Goal: Task Accomplishment & Management: Manage account settings

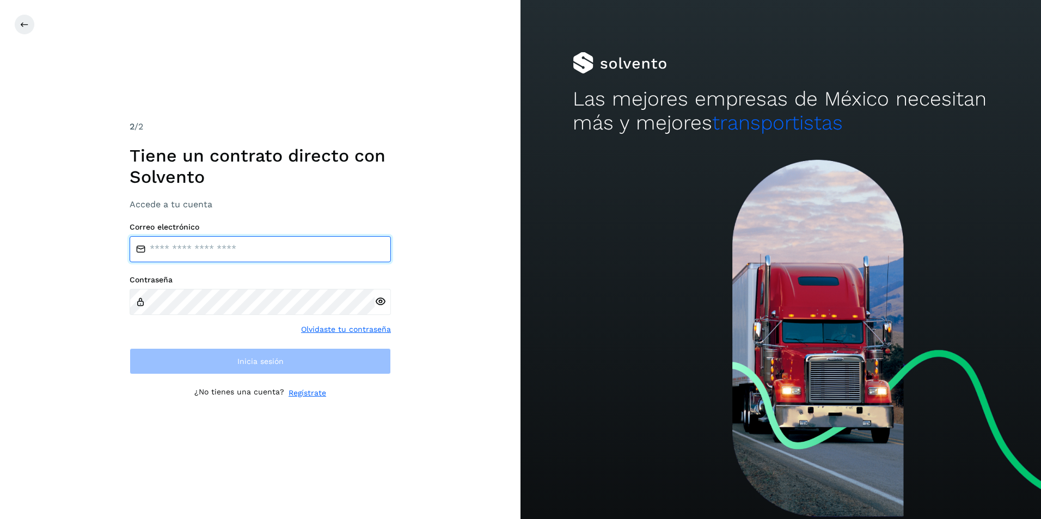
type input "**********"
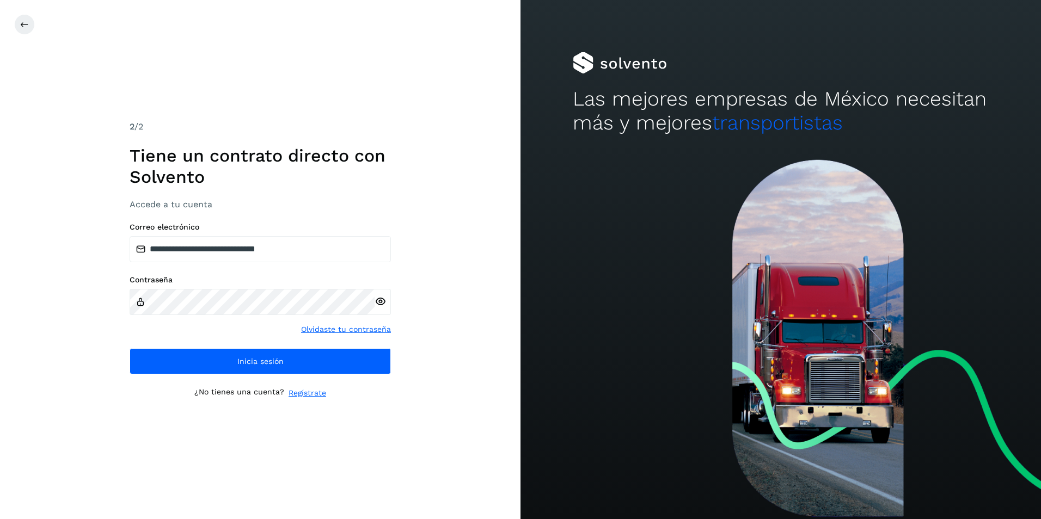
drag, startPoint x: 100, startPoint y: 323, endPoint x: 105, endPoint y: 327, distance: 6.6
click at [100, 324] on div "**********" at bounding box center [260, 259] width 520 height 519
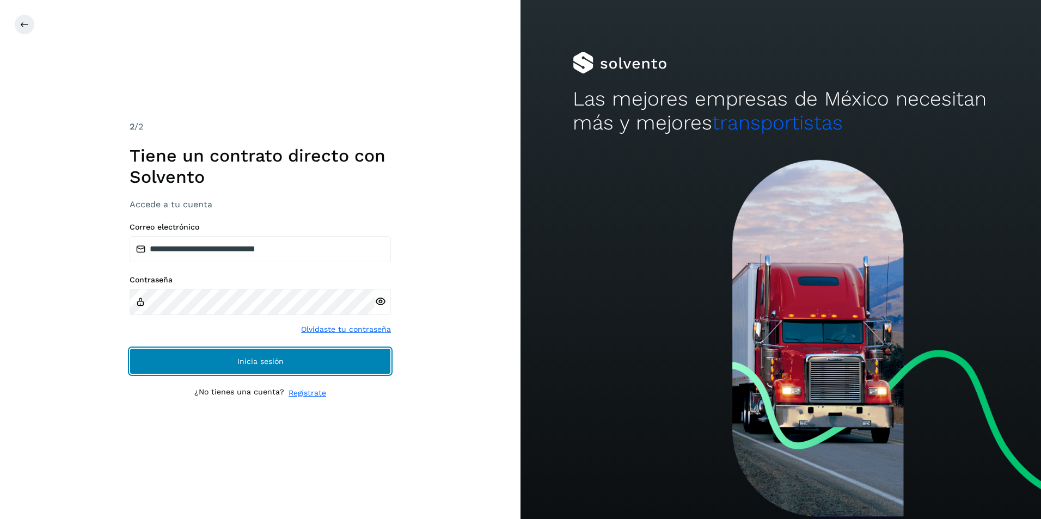
click at [179, 359] on button "Inicia sesión" at bounding box center [260, 361] width 261 height 26
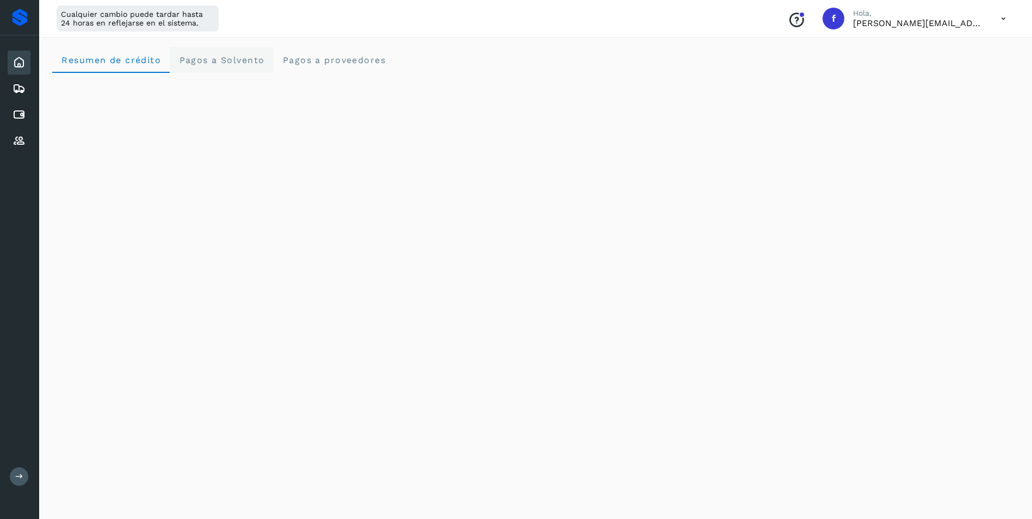
click at [217, 59] on span "Pagos a Solvento" at bounding box center [222, 60] width 86 height 10
click at [319, 57] on span "Pagos a proveedores" at bounding box center [334, 60] width 104 height 10
click at [20, 116] on icon at bounding box center [19, 114] width 13 height 13
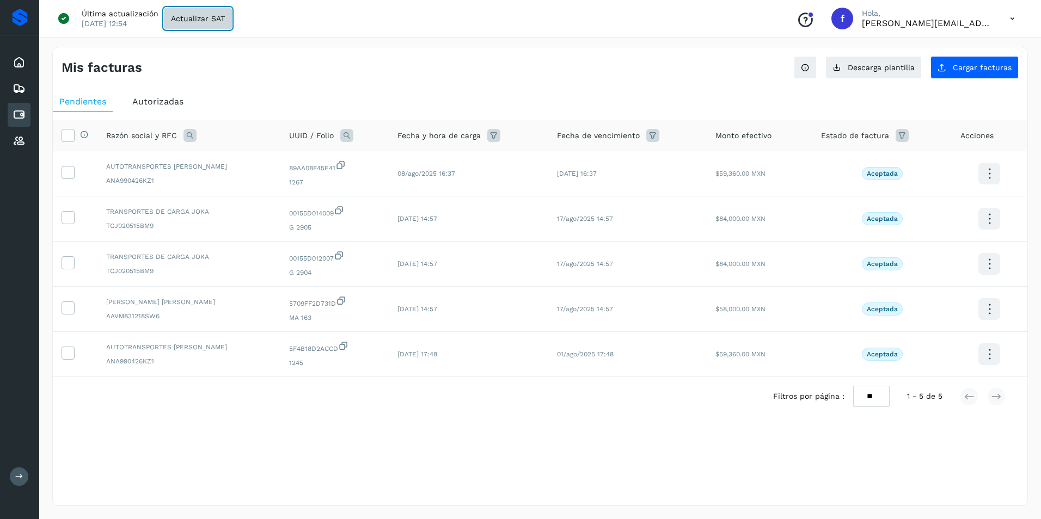
click at [197, 20] on span "Actualizar SAT" at bounding box center [198, 19] width 54 height 8
click at [969, 67] on span "Cargar facturas" at bounding box center [981, 68] width 59 height 8
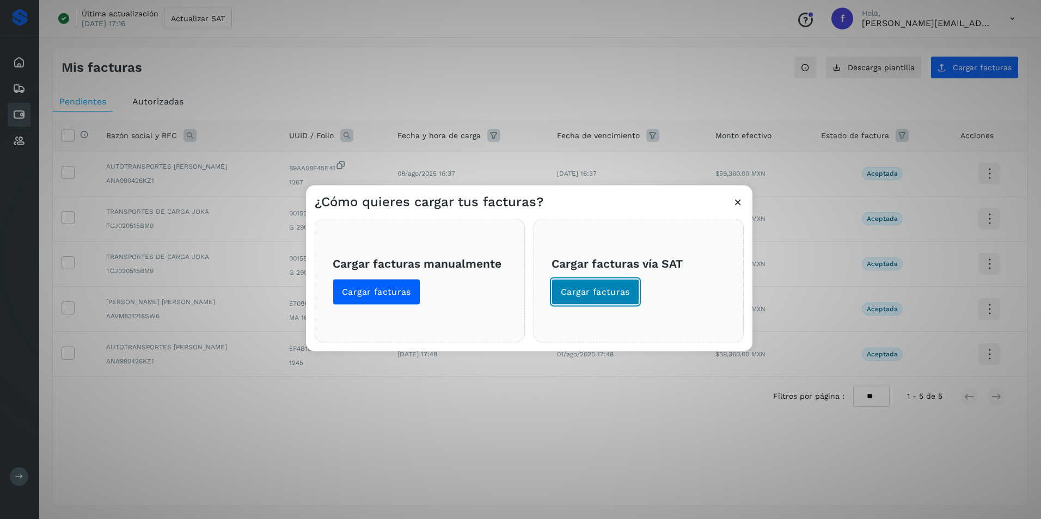
click at [625, 294] on span "Cargar facturas" at bounding box center [595, 292] width 69 height 12
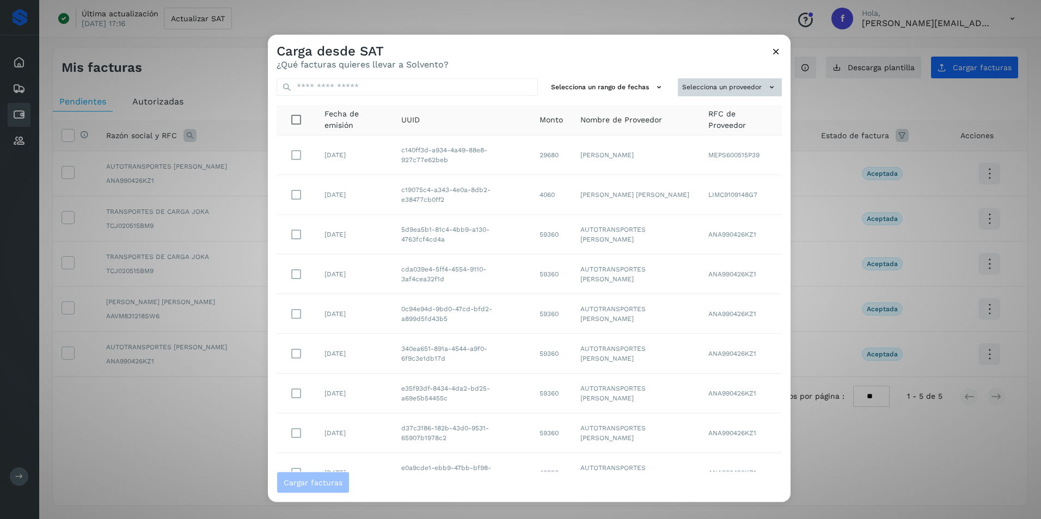
click at [730, 83] on button "Selecciona un proveedor" at bounding box center [730, 87] width 104 height 18
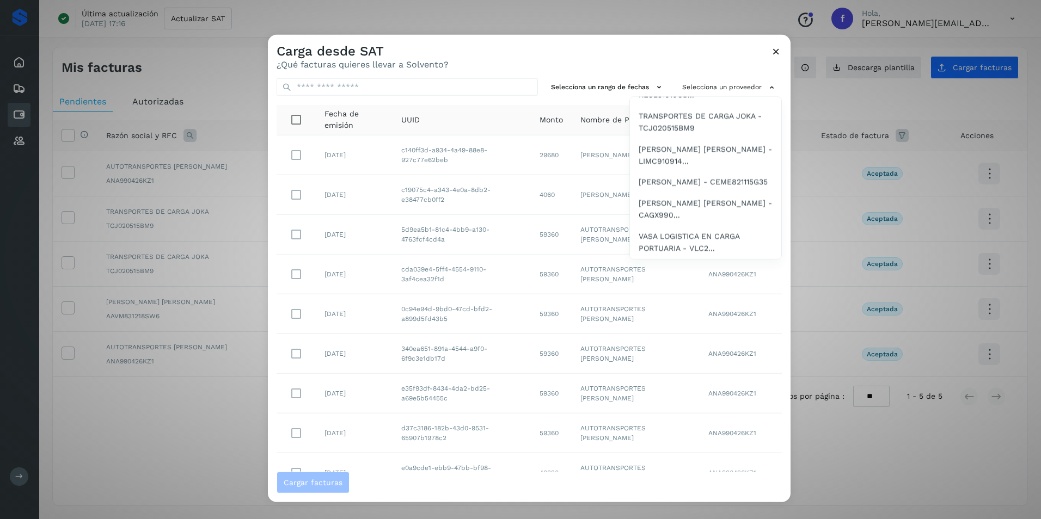
scroll to position [653, 0]
click at [687, 188] on span "EMMA CERVANTES MUÑOZ - CEME821115G35" at bounding box center [702, 182] width 129 height 12
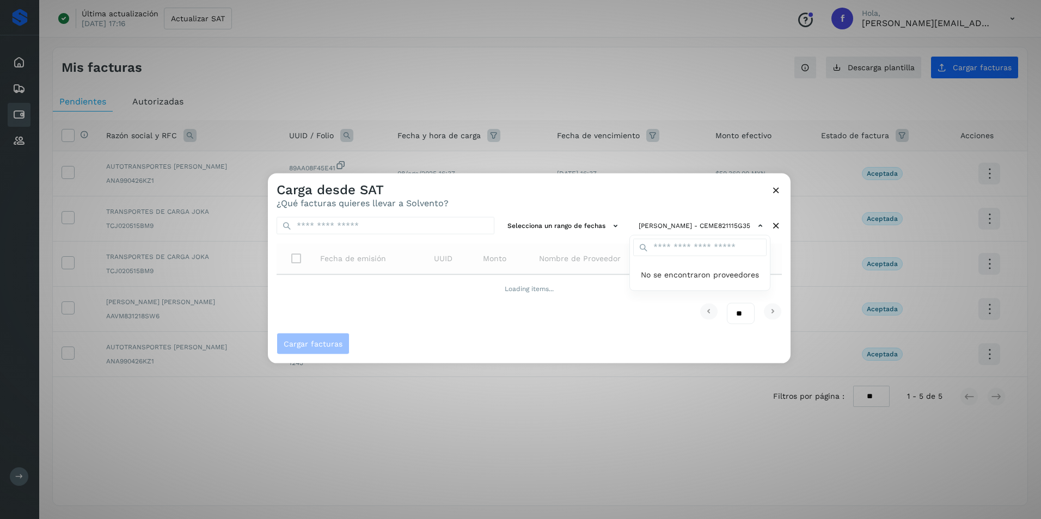
scroll to position [0, 0]
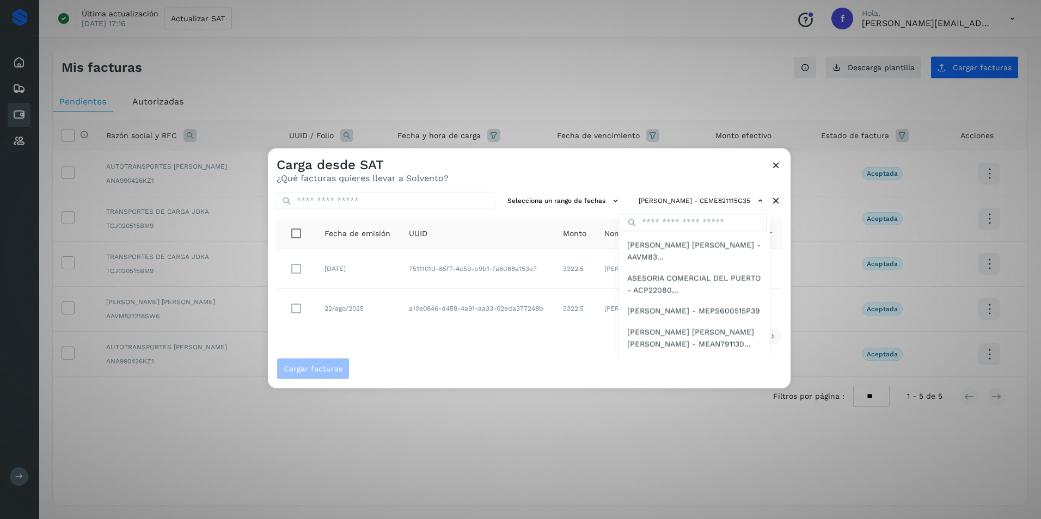
click at [526, 338] on div at bounding box center [788, 408] width 1041 height 519
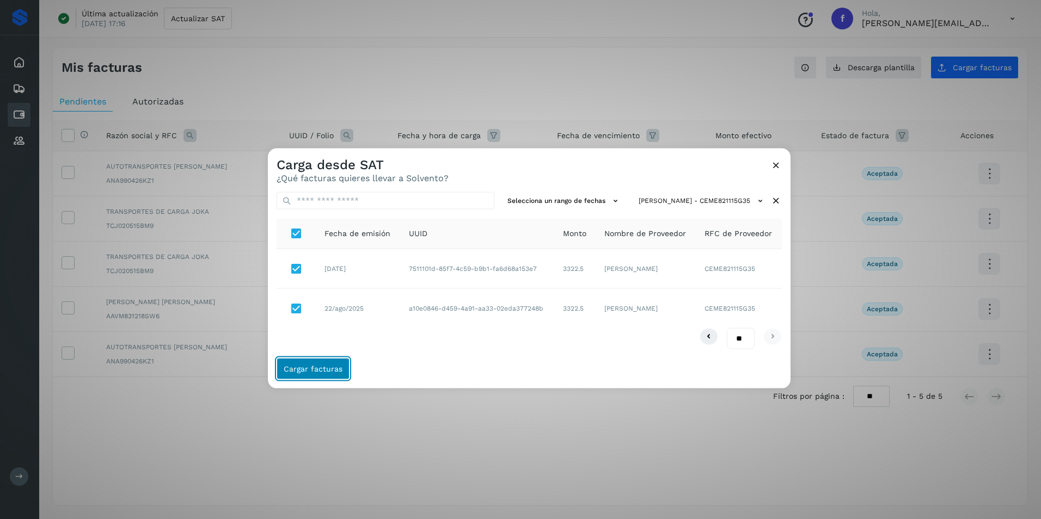
click at [310, 370] on span "Cargar facturas" at bounding box center [313, 369] width 59 height 8
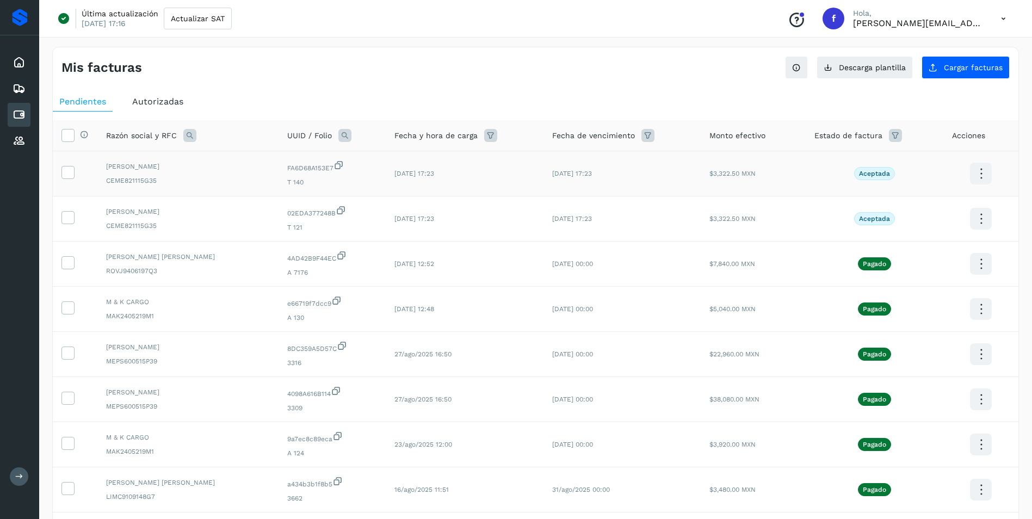
drag, startPoint x: 72, startPoint y: 218, endPoint x: 73, endPoint y: 192, distance: 26.7
click at [73, 218] on label at bounding box center [67, 217] width 13 height 13
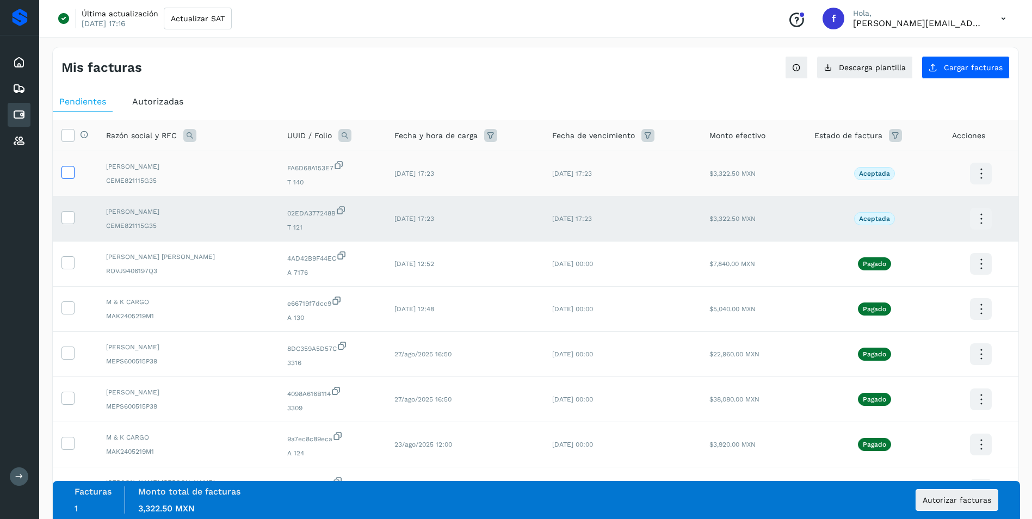
click at [71, 175] on icon at bounding box center [67, 171] width 11 height 11
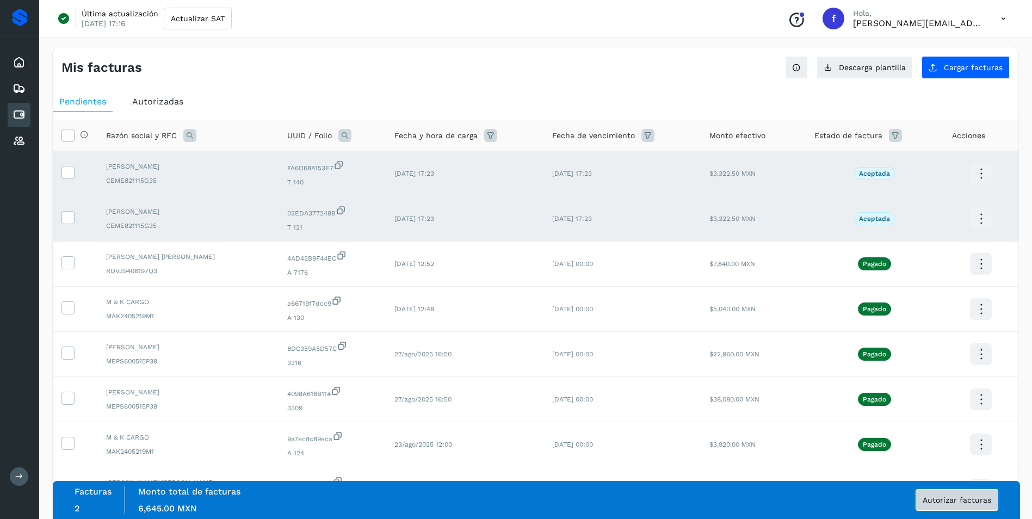
click at [950, 501] on span "Autorizar facturas" at bounding box center [957, 500] width 69 height 8
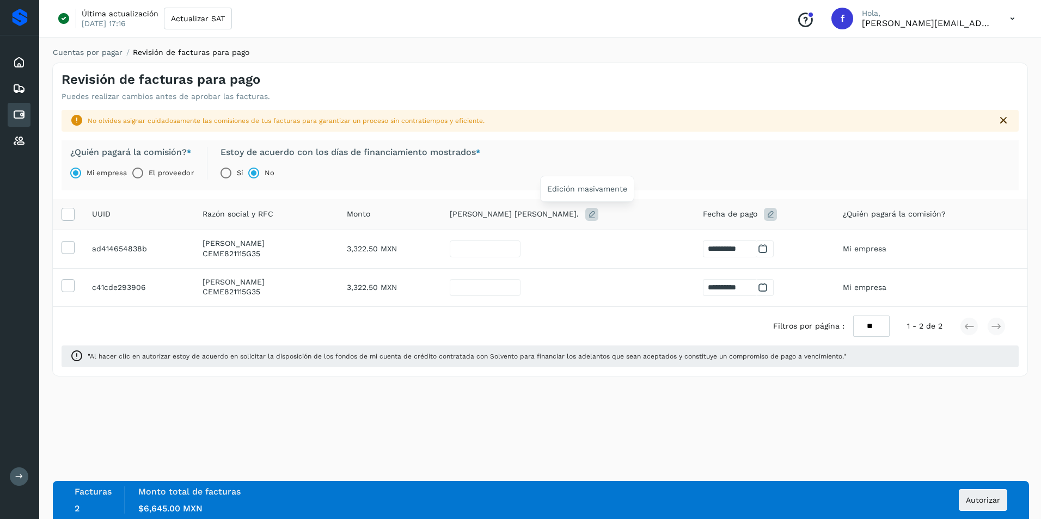
click at [589, 216] on icon at bounding box center [591, 214] width 13 height 13
click at [734, 274] on span "Aplicar a 2 factura(s)" at bounding box center [701, 271] width 67 height 10
type input "**"
type input "**********"
type input "**"
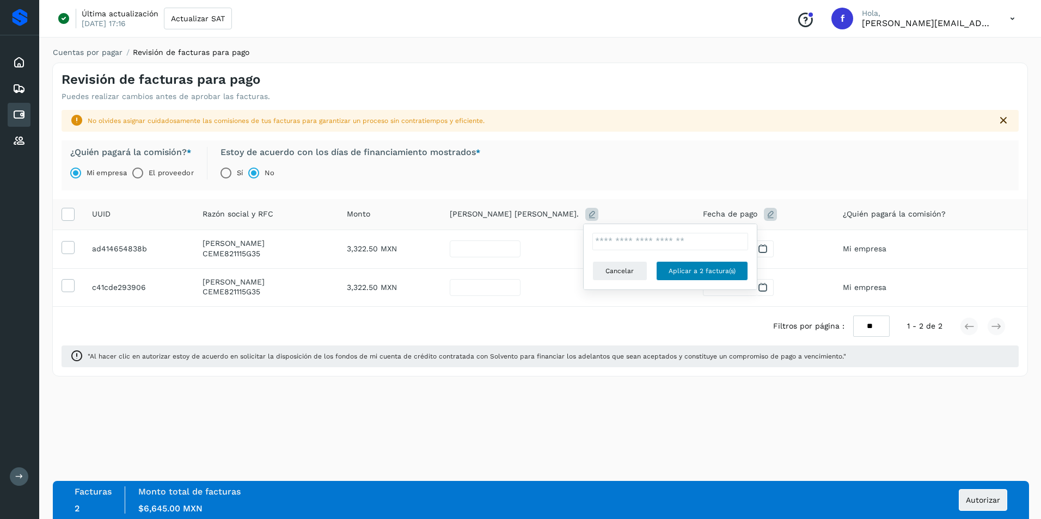
type input "**********"
click at [984, 500] on span "Autorizar" at bounding box center [982, 500] width 34 height 8
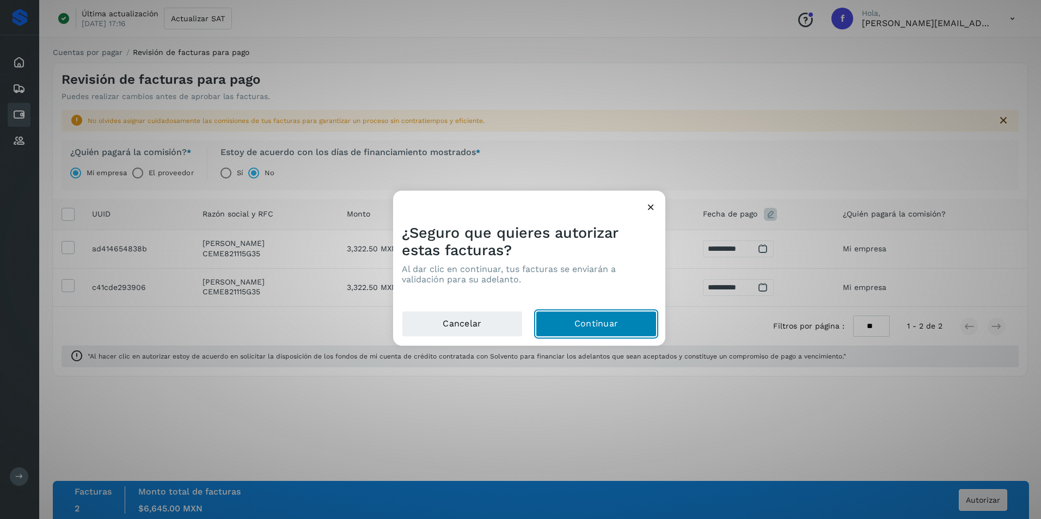
click at [603, 322] on button "Continuar" at bounding box center [596, 324] width 121 height 26
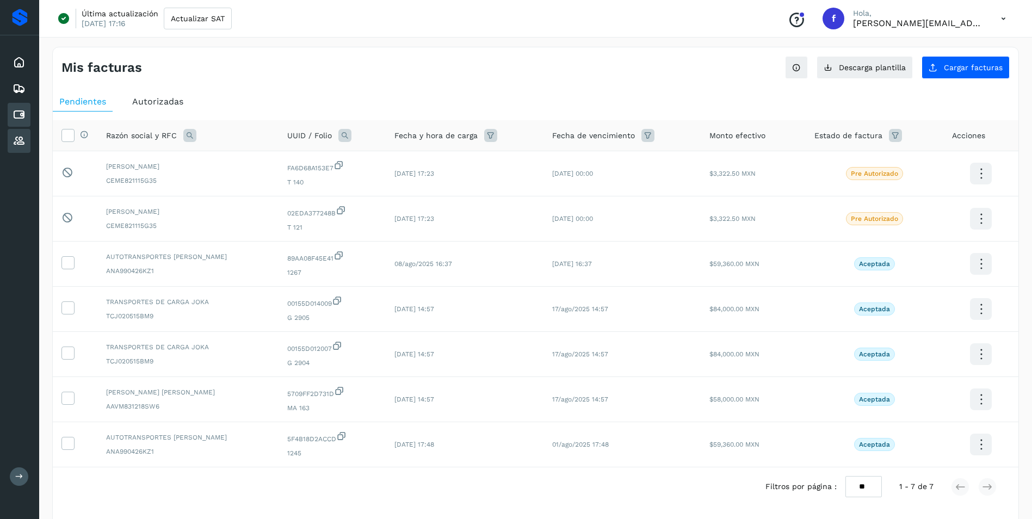
click at [20, 144] on icon at bounding box center [19, 140] width 13 height 13
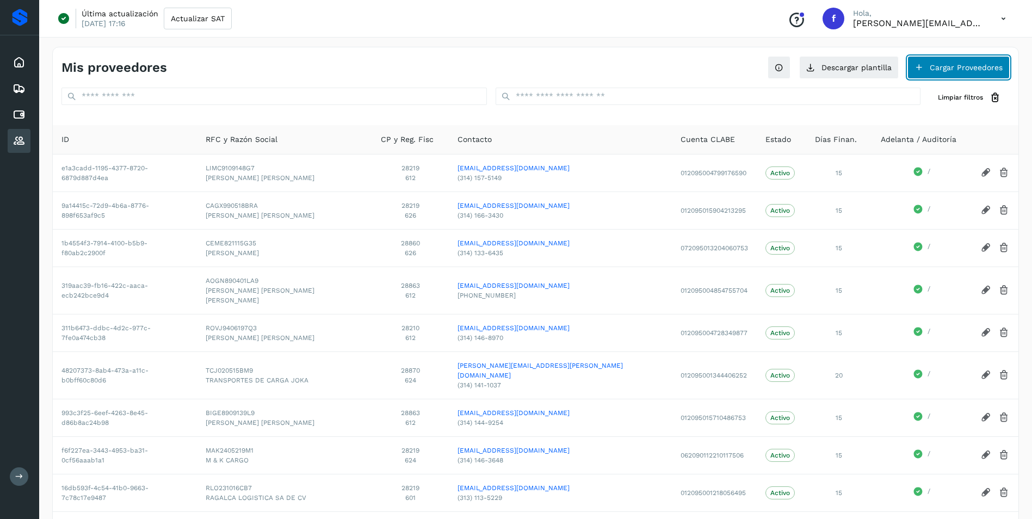
click at [934, 69] on button "Cargar Proveedores" at bounding box center [959, 67] width 102 height 23
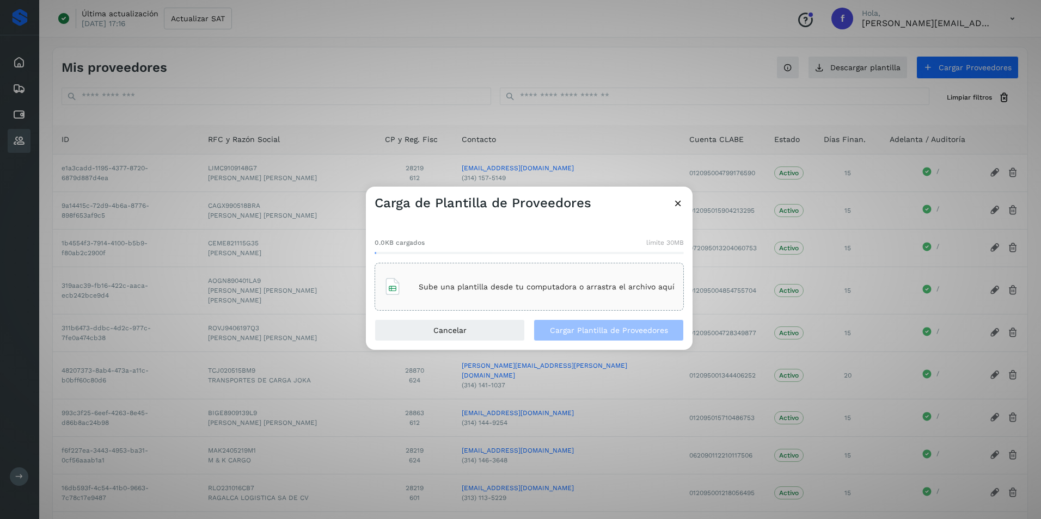
click at [482, 290] on p "Sube una plantilla desde tu computadora o arrastra el archivo aquí" at bounding box center [547, 286] width 256 height 9
click at [586, 335] on button "Cargar Plantilla de Proveedores" at bounding box center [608, 330] width 150 height 22
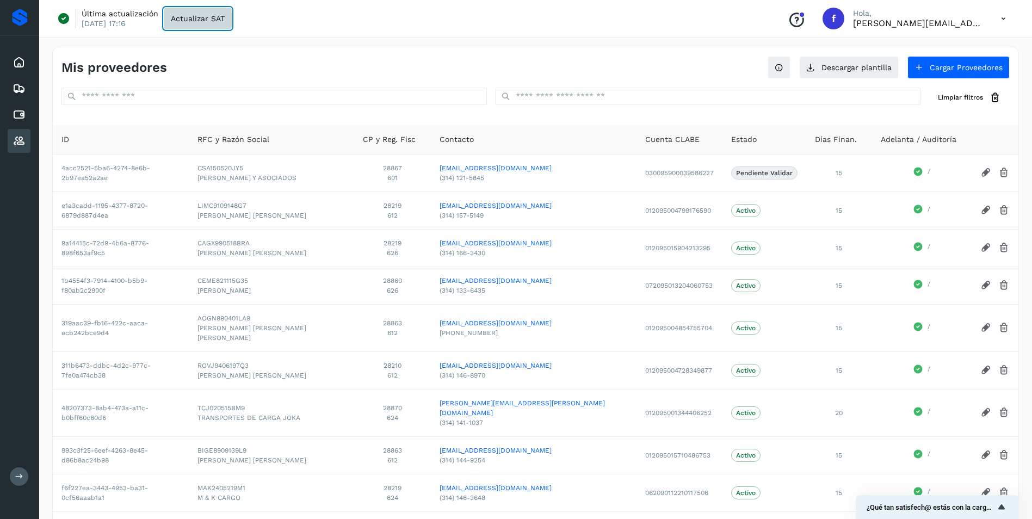
click at [213, 18] on span "Actualizar SAT" at bounding box center [198, 19] width 54 height 8
click at [21, 112] on icon at bounding box center [19, 114] width 13 height 13
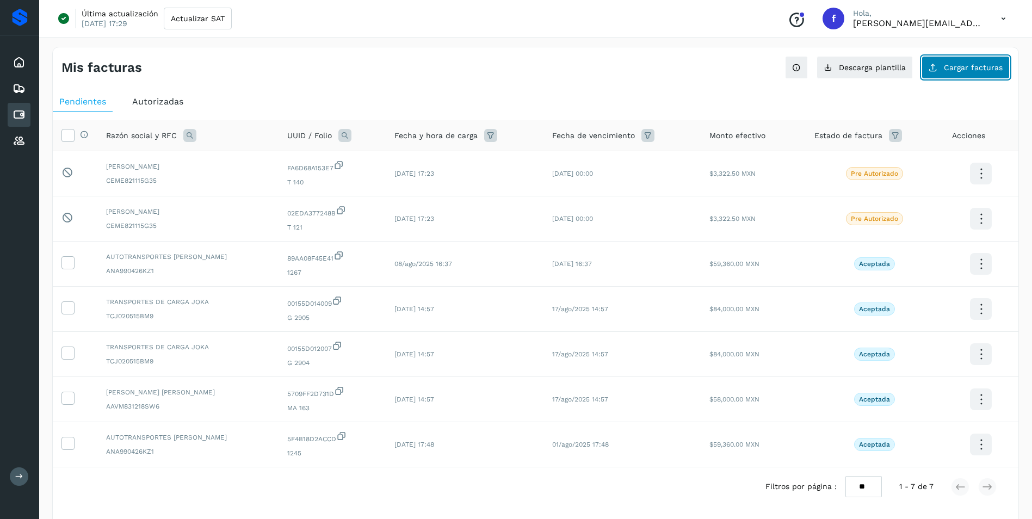
click at [953, 67] on span "Cargar facturas" at bounding box center [973, 68] width 59 height 8
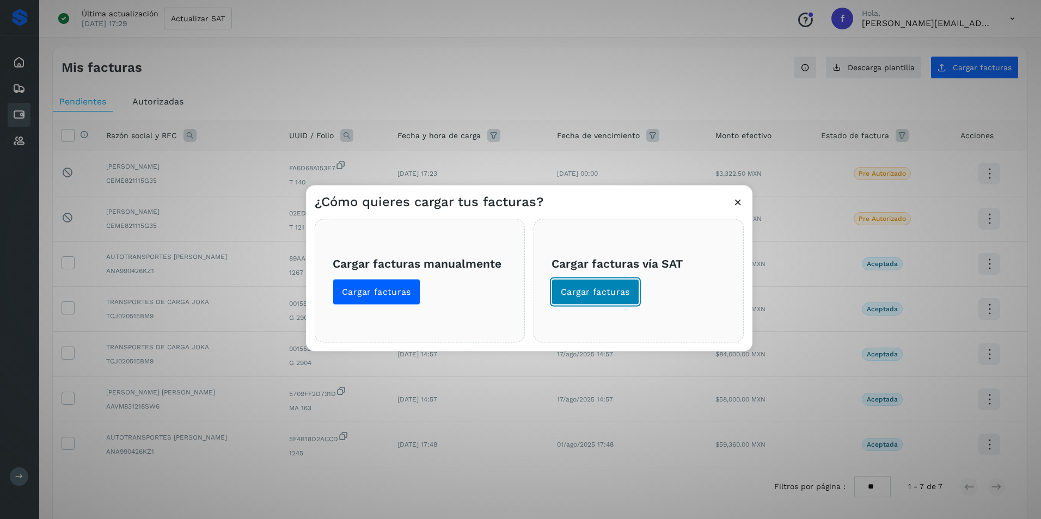
click at [587, 298] on span "Cargar facturas" at bounding box center [595, 292] width 69 height 12
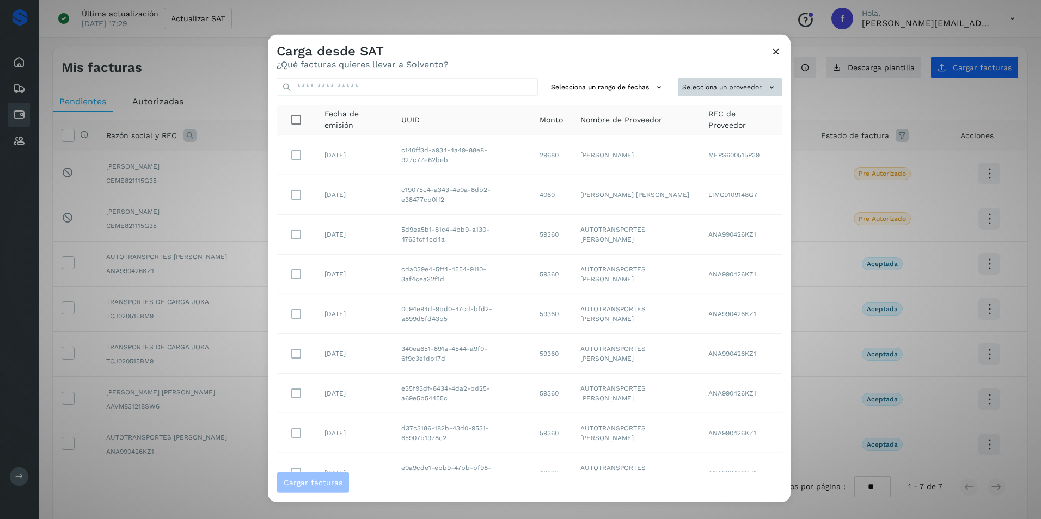
click at [734, 87] on button "Selecciona un proveedor" at bounding box center [730, 87] width 104 height 18
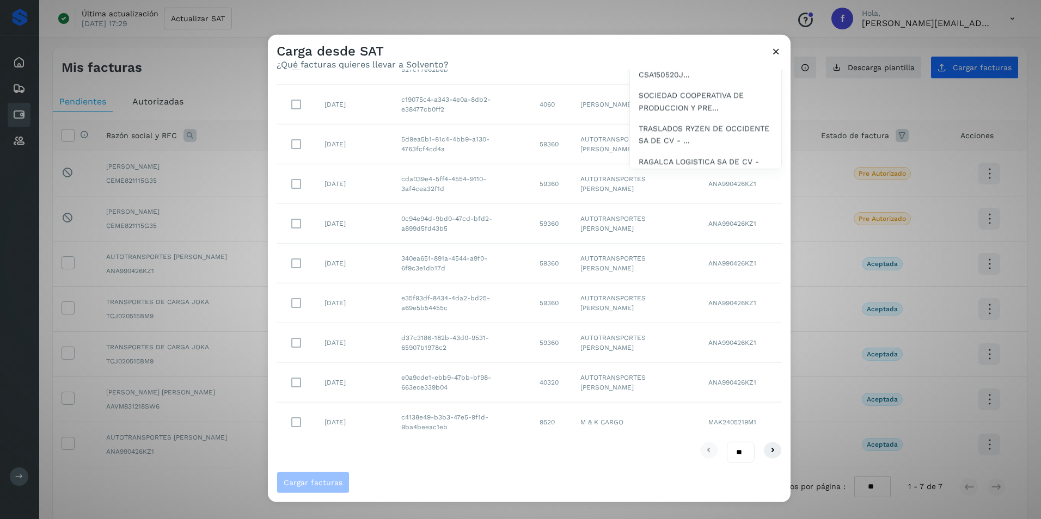
scroll to position [438, 0]
click at [673, 135] on span "CRISOSTOMO SOTO Y ASOCIADOS - CSA150520J..." at bounding box center [705, 122] width 134 height 24
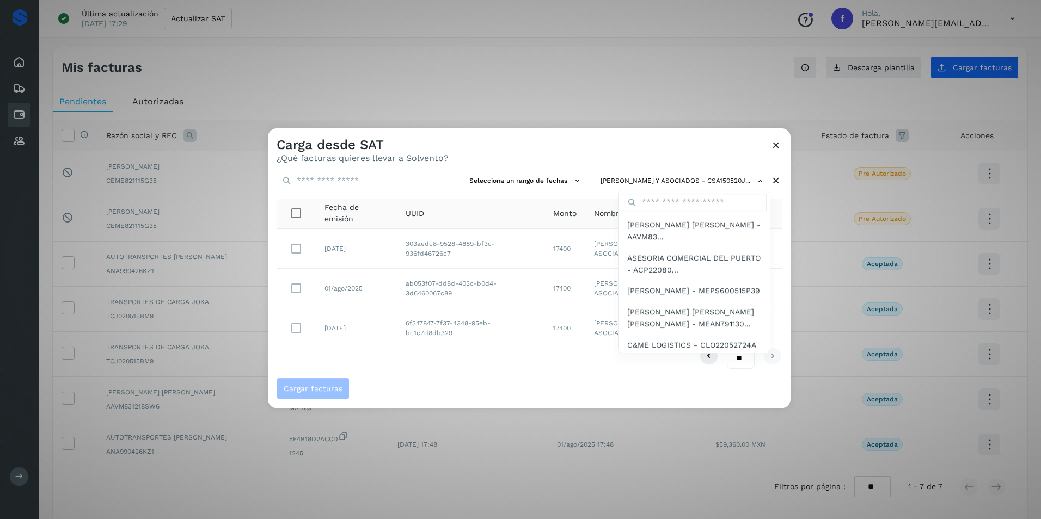
click at [497, 379] on div at bounding box center [788, 387] width 1041 height 519
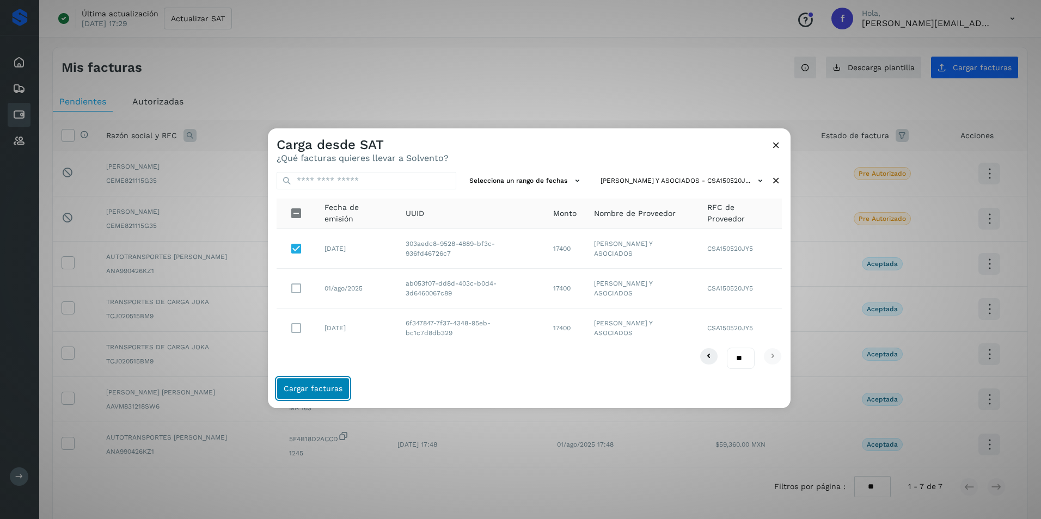
click at [309, 389] on span "Cargar facturas" at bounding box center [313, 389] width 59 height 8
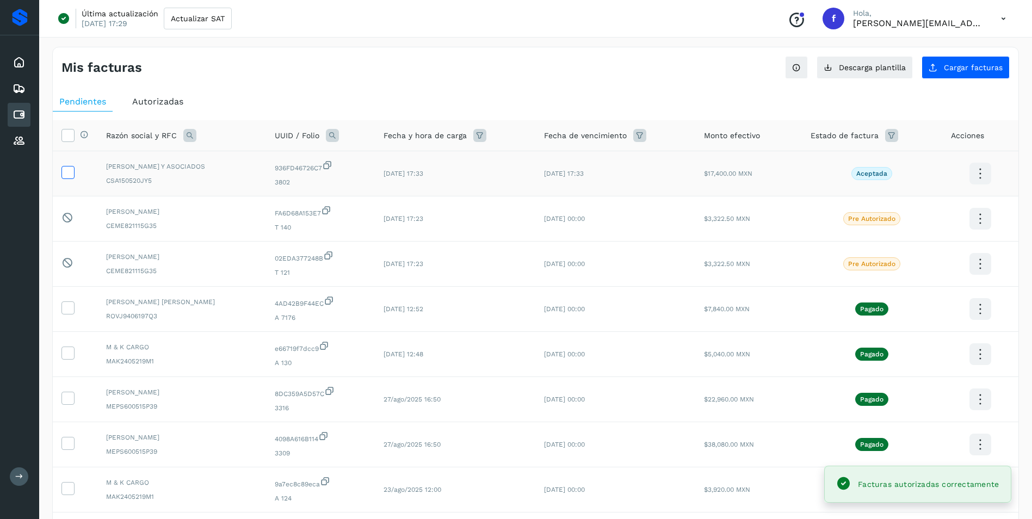
click at [72, 171] on icon at bounding box center [67, 171] width 11 height 11
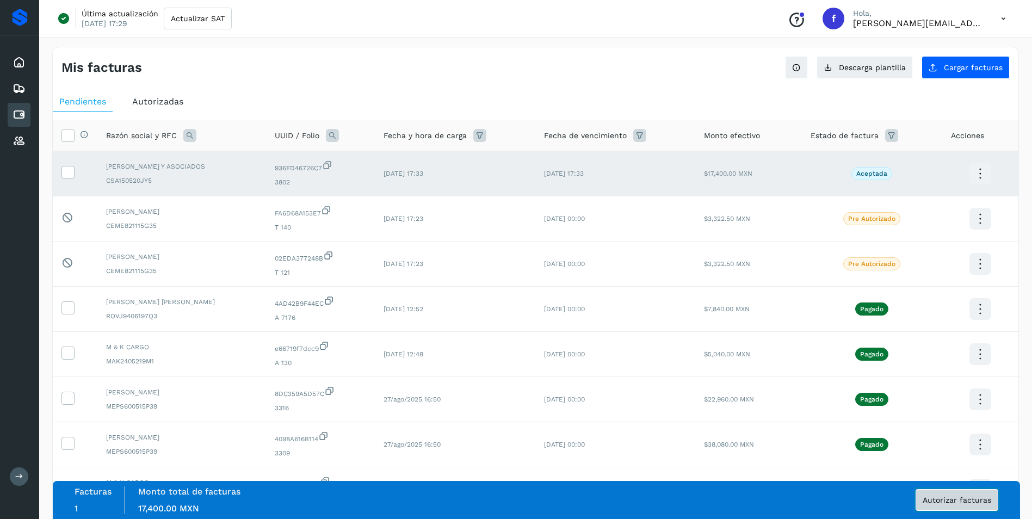
click at [971, 500] on span "Autorizar facturas" at bounding box center [957, 500] width 69 height 8
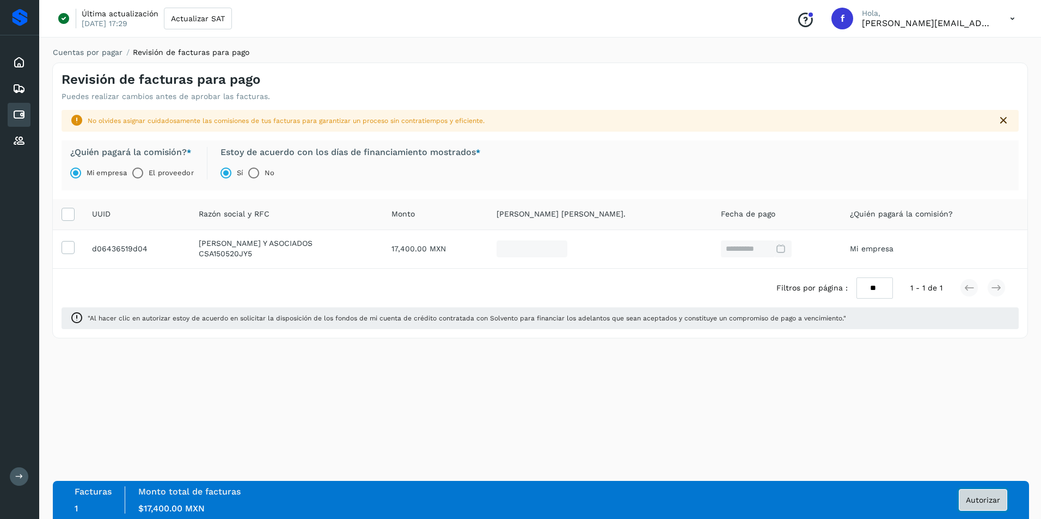
click at [986, 501] on span "Autorizar" at bounding box center [982, 500] width 34 height 8
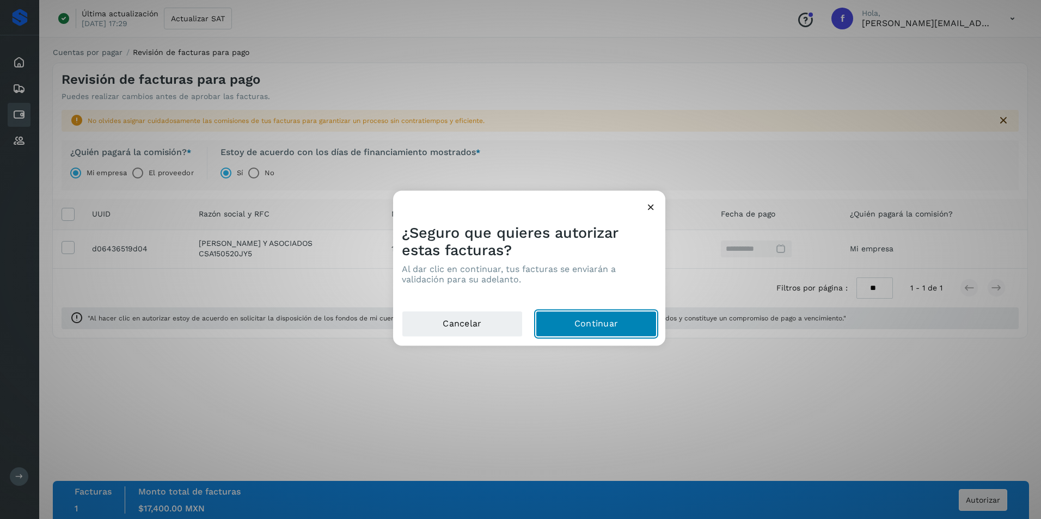
click at [606, 321] on button "Continuar" at bounding box center [596, 324] width 121 height 26
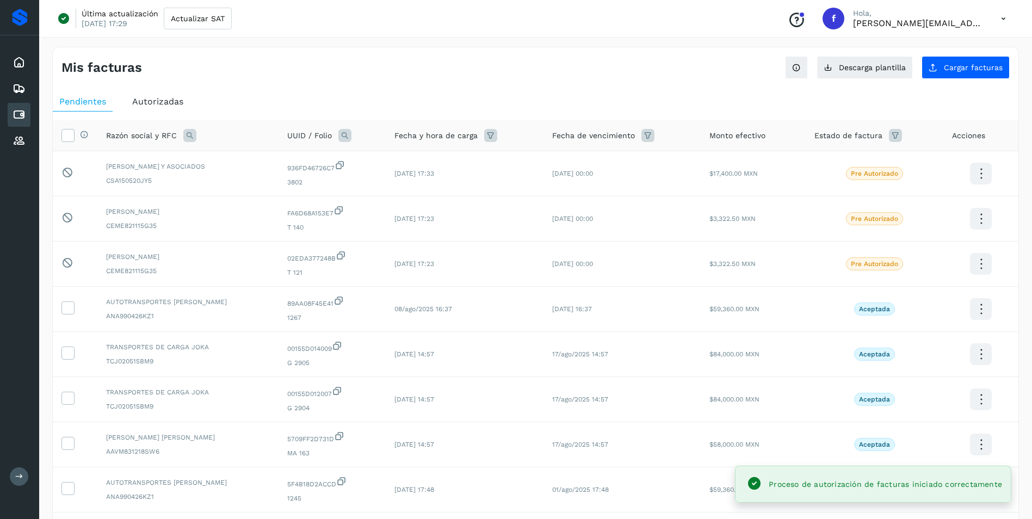
click at [999, 19] on icon at bounding box center [1004, 19] width 22 height 22
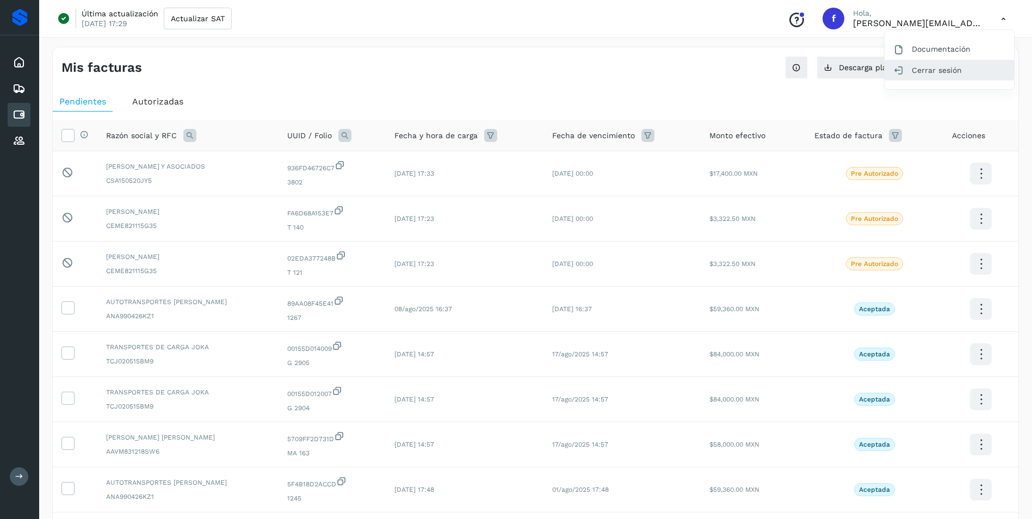
click at [920, 71] on div "Cerrar sesión" at bounding box center [950, 70] width 130 height 21
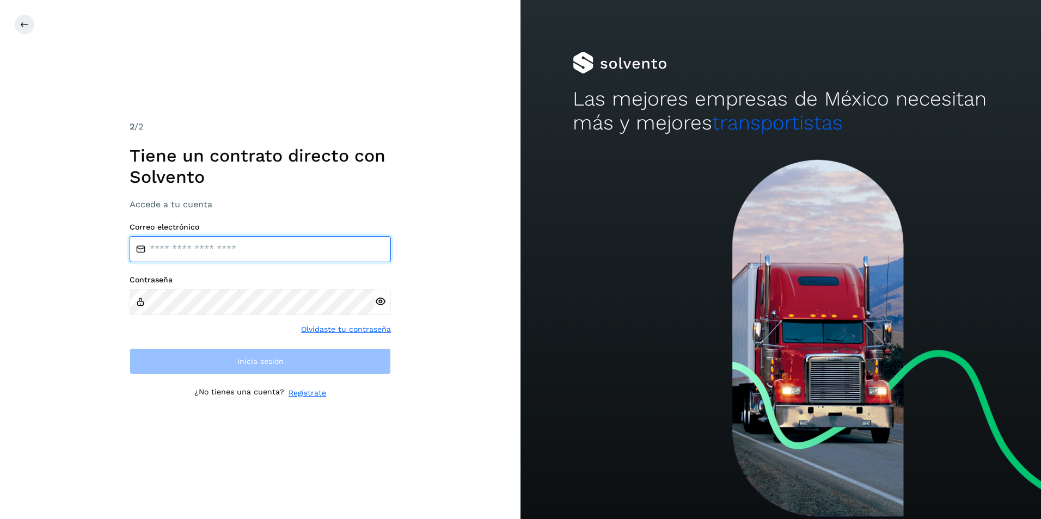
type input "**********"
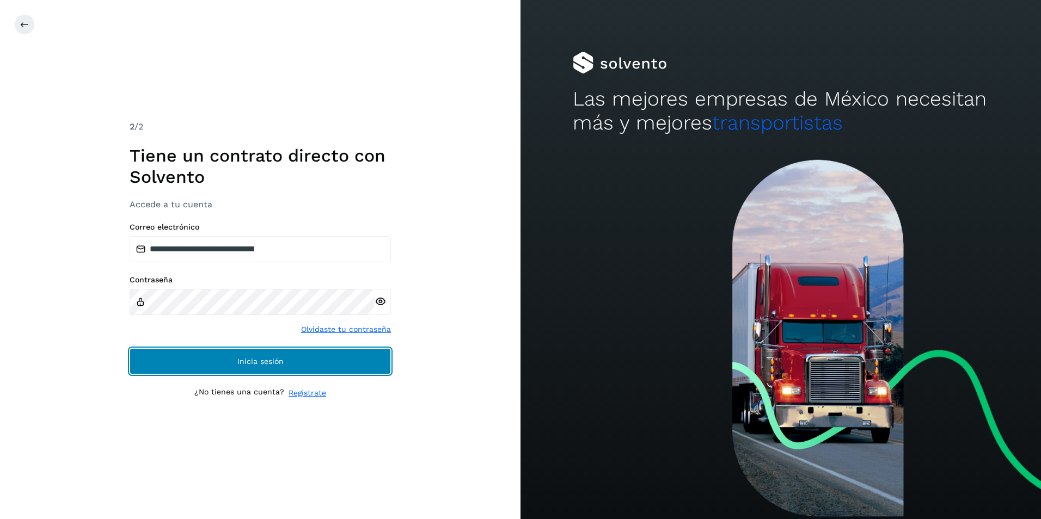
click at [261, 363] on span "Inicia sesión" at bounding box center [260, 362] width 46 height 8
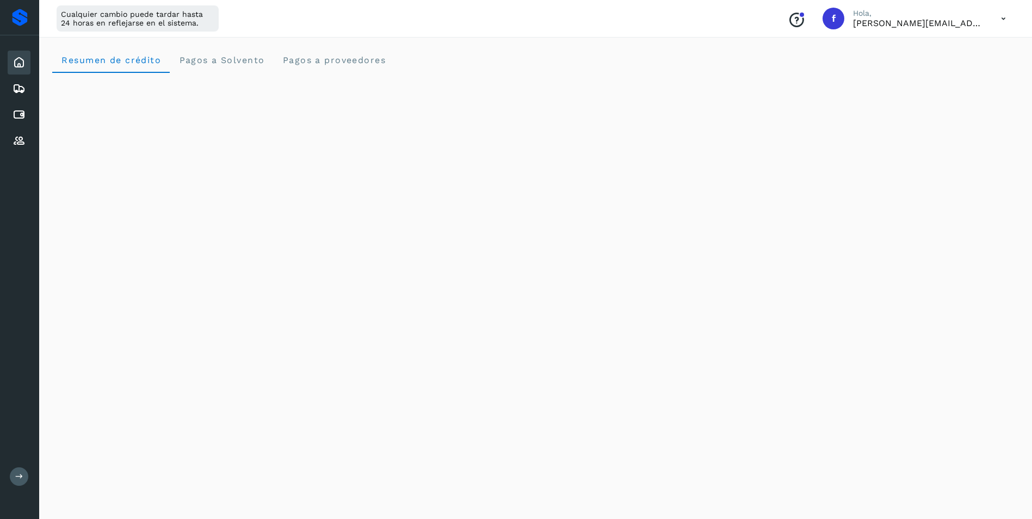
click at [1004, 22] on icon at bounding box center [1004, 19] width 22 height 22
click at [947, 73] on div "Cerrar sesión" at bounding box center [950, 70] width 130 height 21
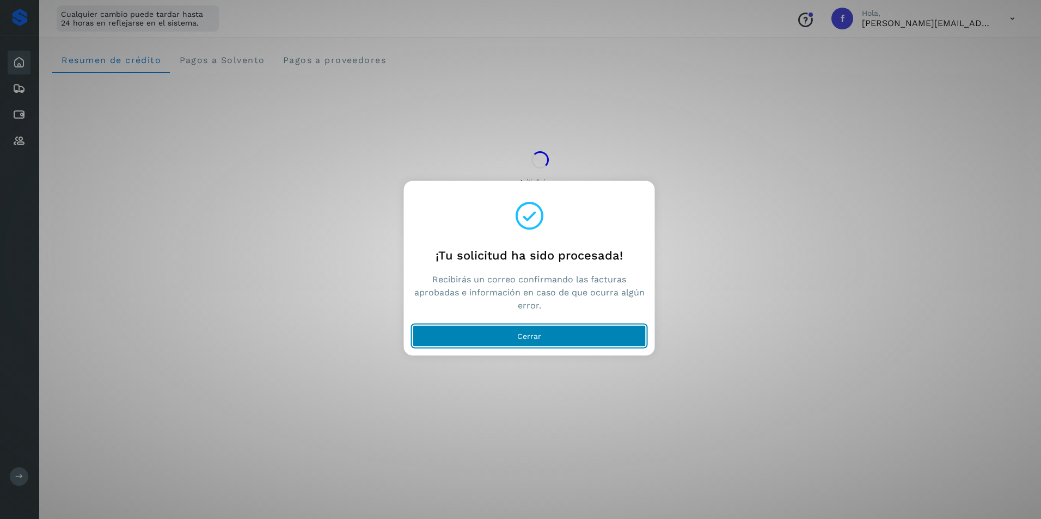
click at [563, 338] on button "Cerrar" at bounding box center [529, 336] width 233 height 22
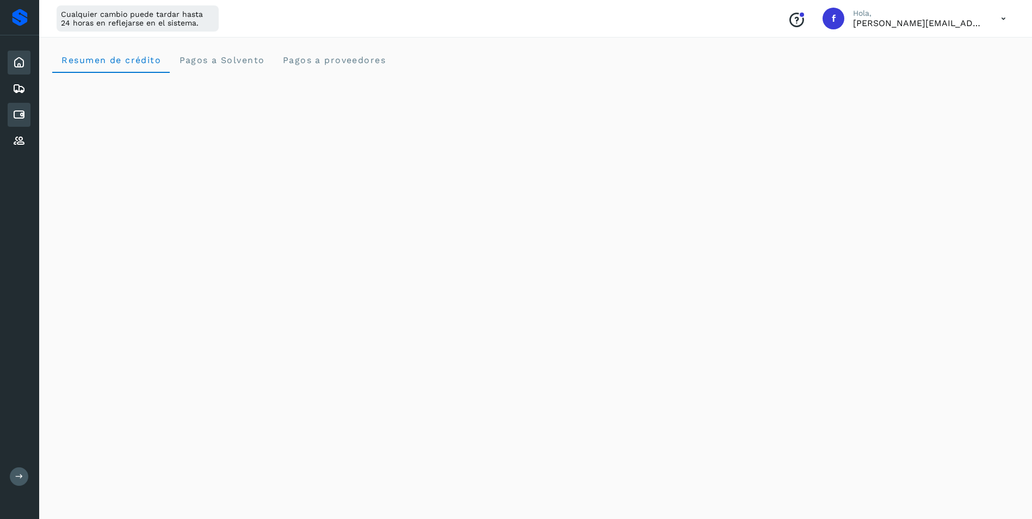
click at [19, 118] on icon at bounding box center [19, 114] width 13 height 13
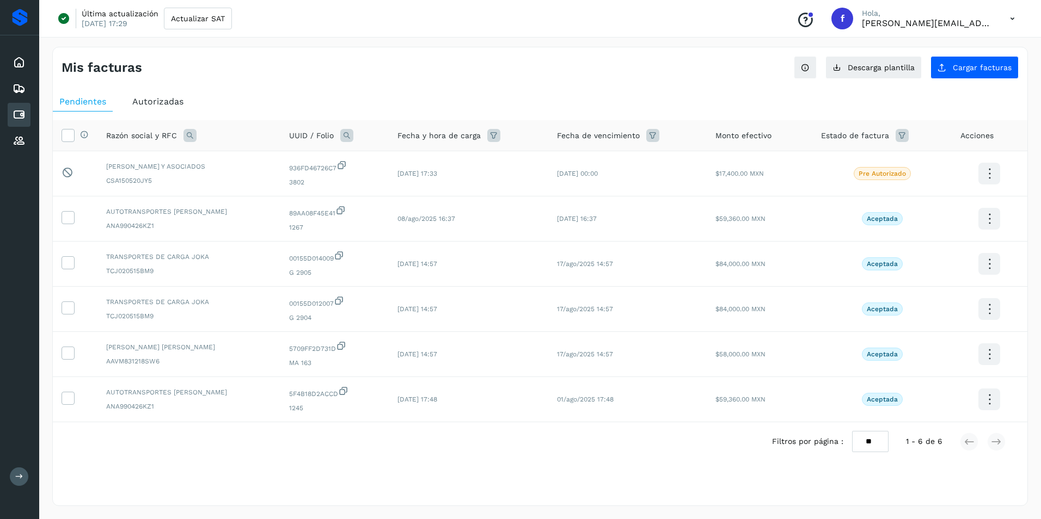
click at [1009, 20] on icon at bounding box center [1012, 19] width 22 height 22
click at [931, 71] on div "Cerrar sesión" at bounding box center [958, 70] width 130 height 21
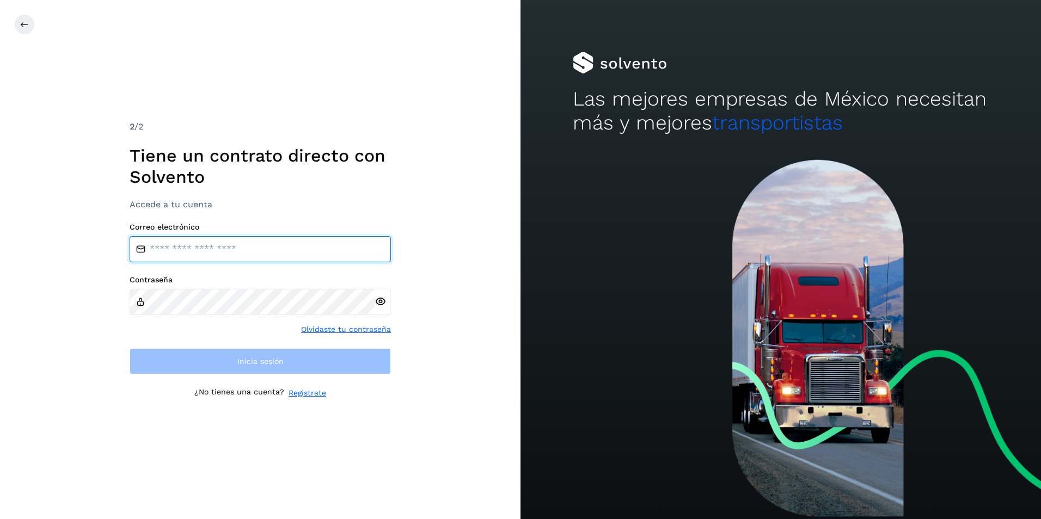
type input "**********"
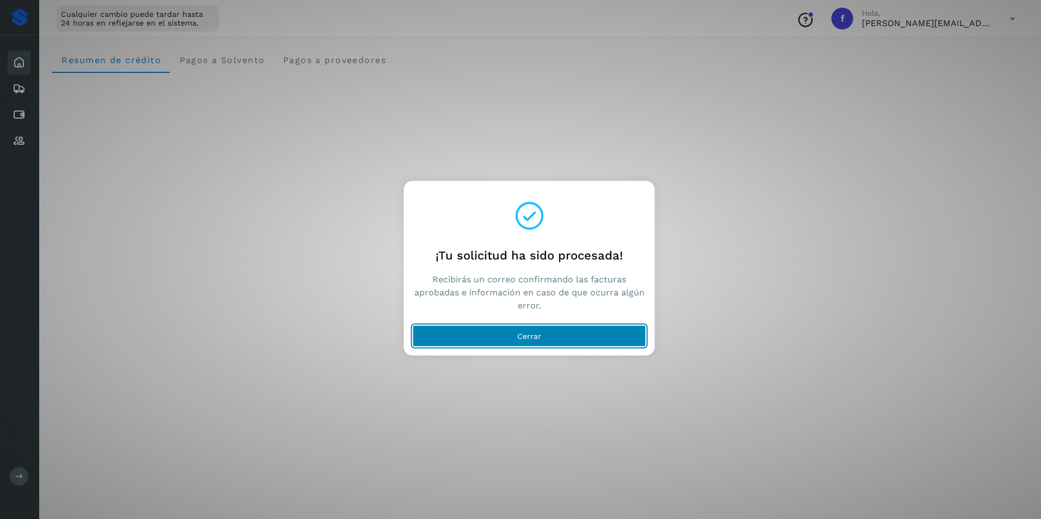
click at [543, 339] on button "Cerrar" at bounding box center [529, 336] width 233 height 22
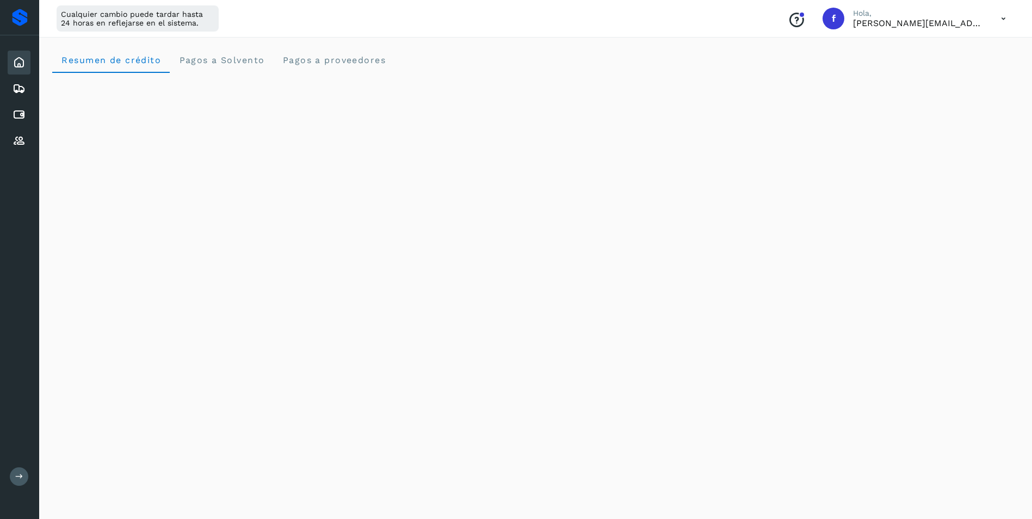
click at [1003, 22] on icon at bounding box center [1004, 19] width 22 height 22
click at [936, 70] on div "Cerrar sesión" at bounding box center [950, 70] width 130 height 21
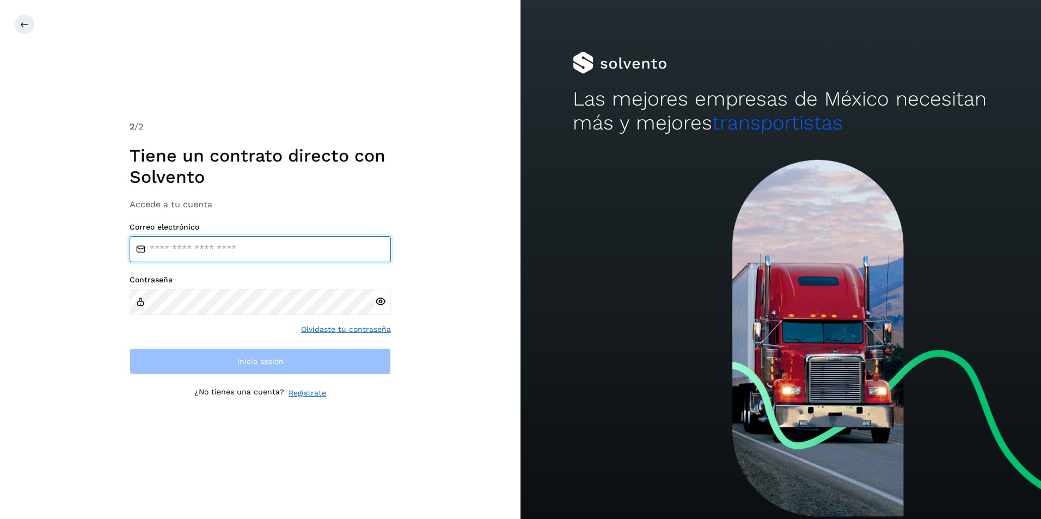
type input "**********"
